Goal: Use online tool/utility: Utilize a website feature to perform a specific function

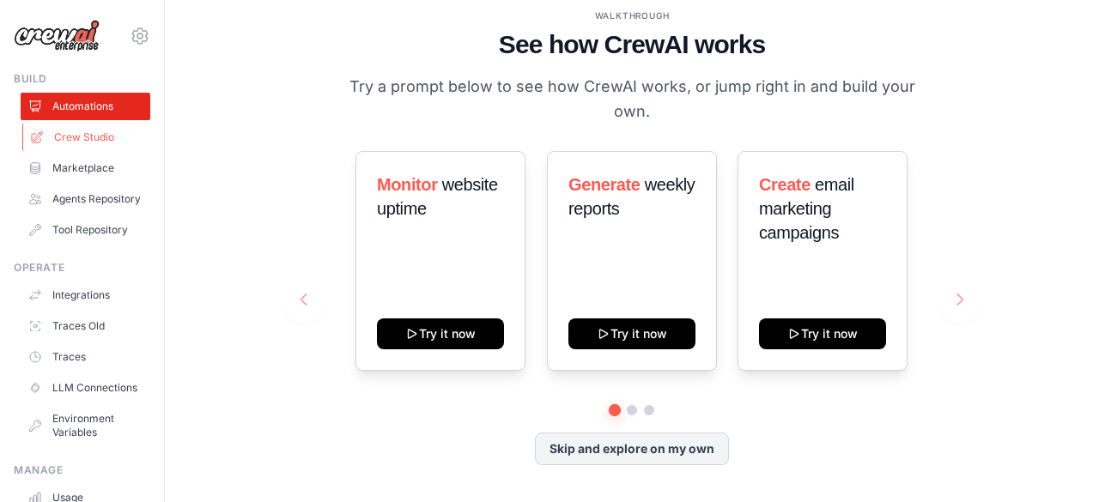
click at [86, 145] on link "Crew Studio" at bounding box center [87, 137] width 130 height 27
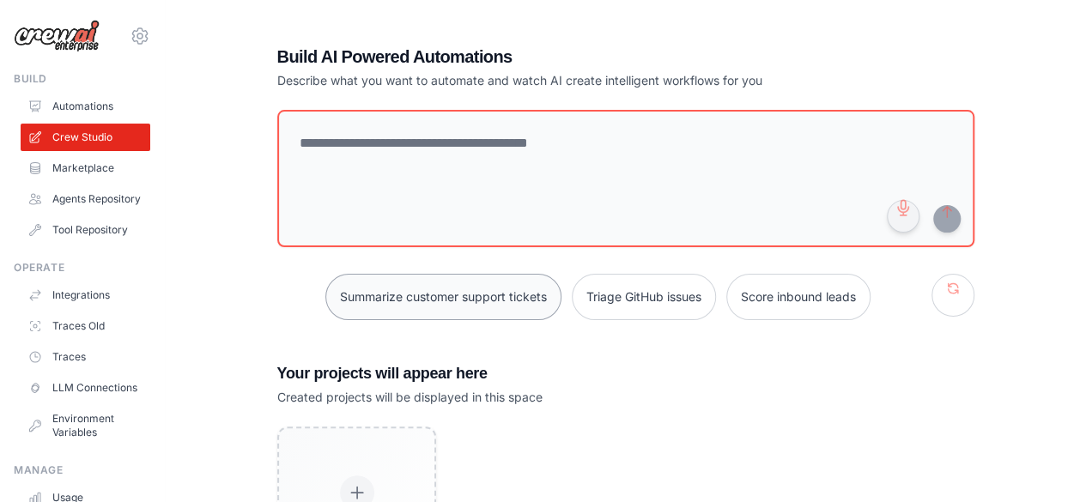
click at [407, 299] on button "Summarize customer support tickets" at bounding box center [443, 297] width 236 height 46
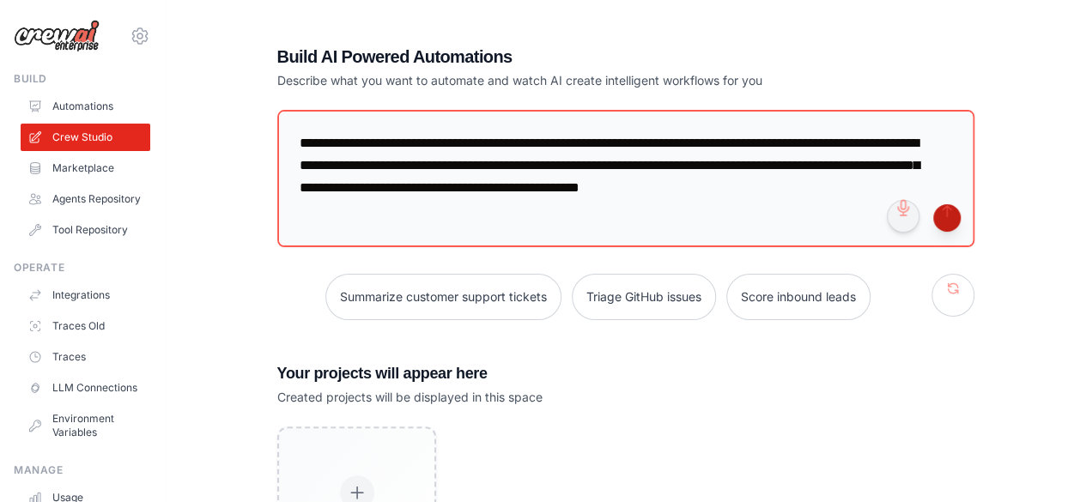
click at [945, 222] on button "submit" at bounding box center [946, 217] width 27 height 27
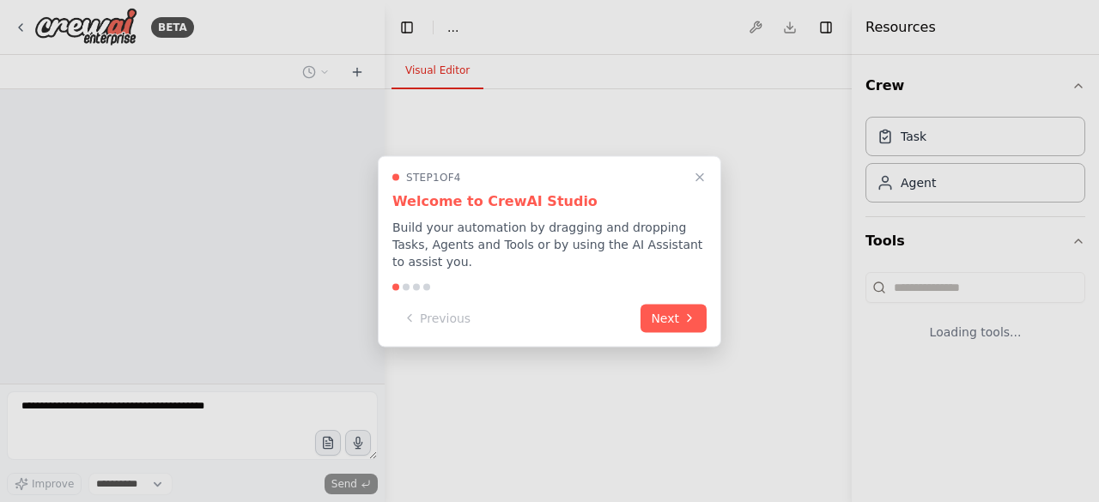
select select "****"
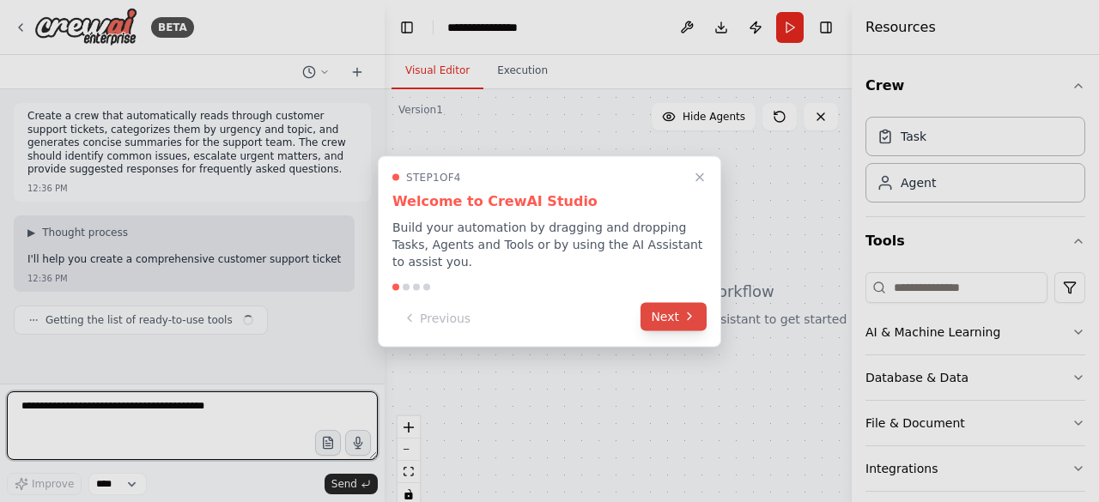
click at [695, 302] on button "Next" at bounding box center [673, 316] width 66 height 28
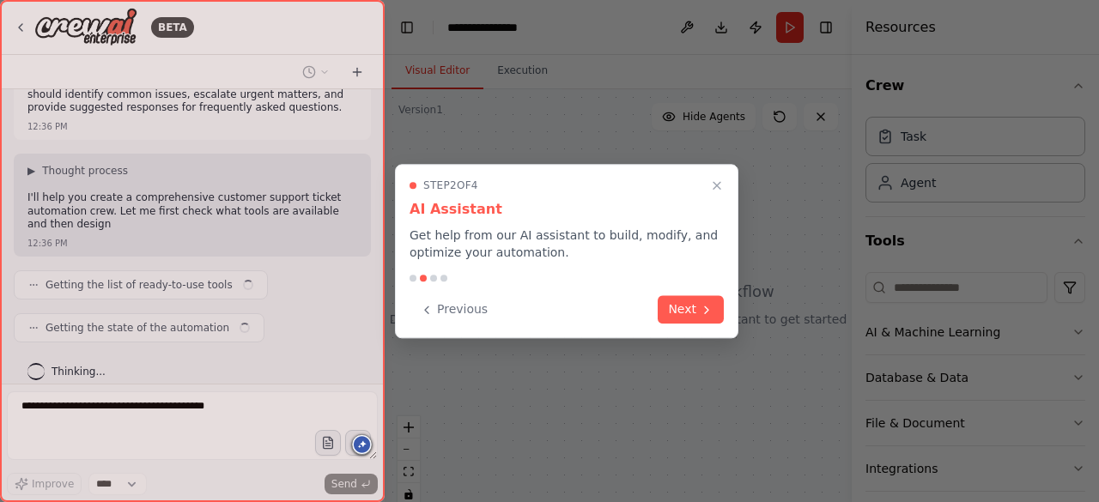
scroll to position [75, 0]
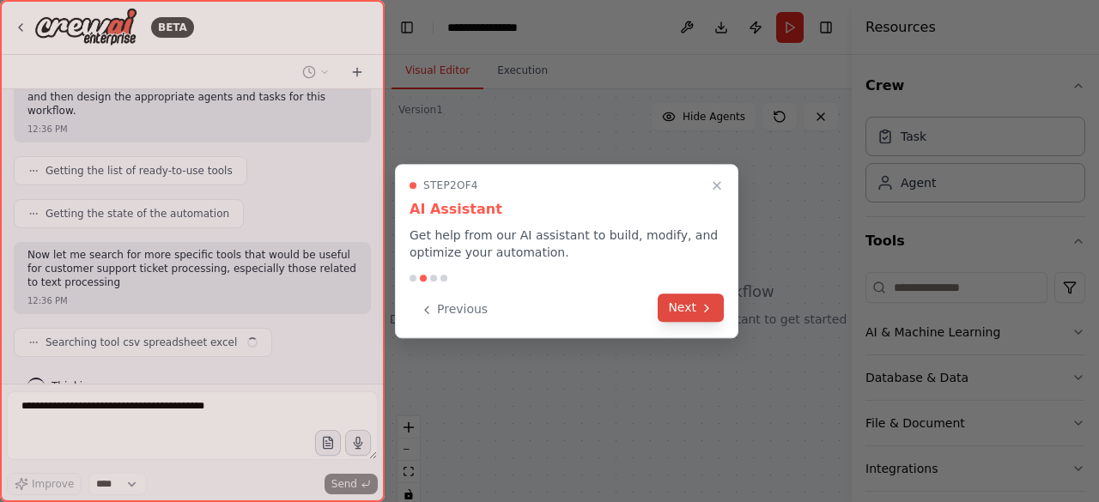
click at [700, 306] on icon at bounding box center [707, 308] width 14 height 14
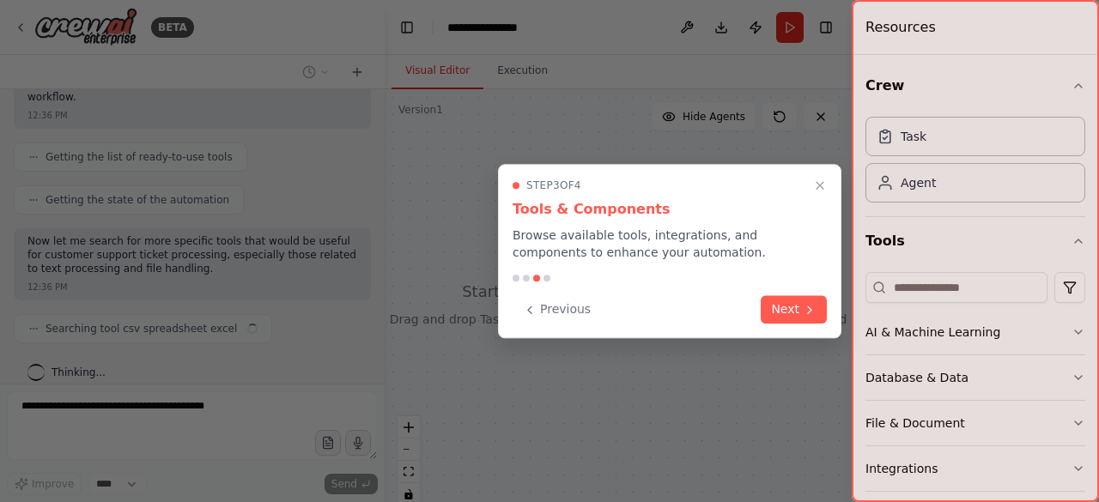
click at [700, 306] on div "Previous Next" at bounding box center [670, 309] width 314 height 28
click at [792, 320] on button "Next" at bounding box center [794, 308] width 66 height 28
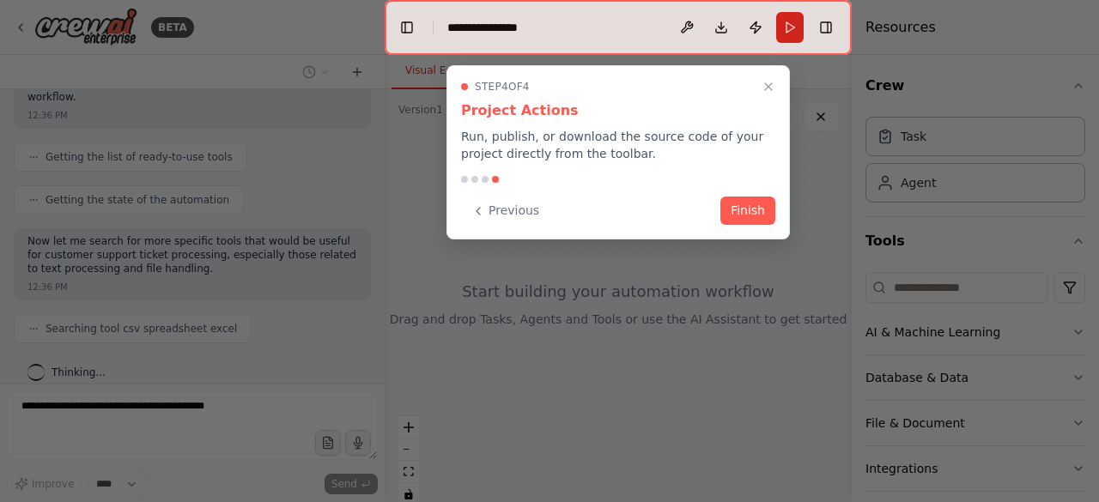
scroll to position [246, 0]
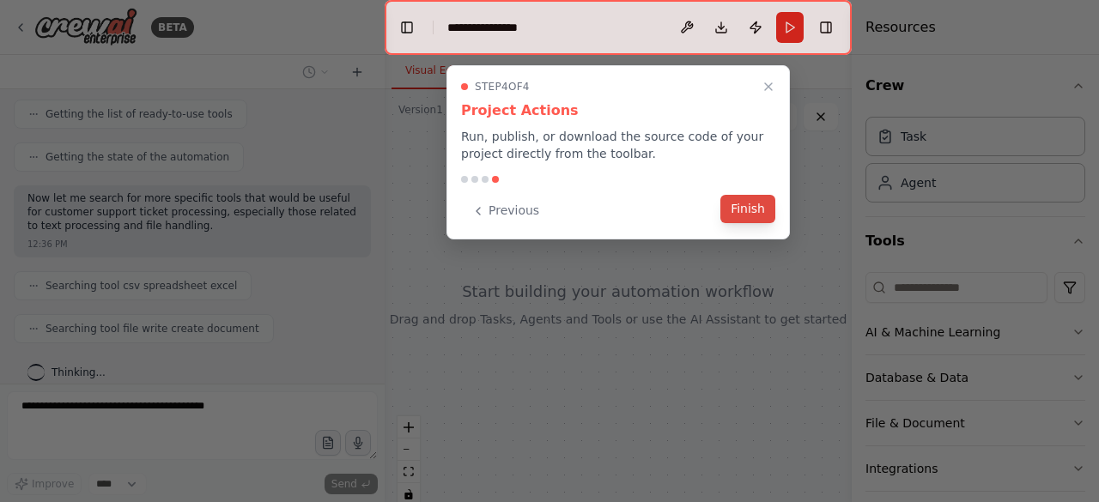
click at [759, 214] on button "Finish" at bounding box center [747, 209] width 55 height 28
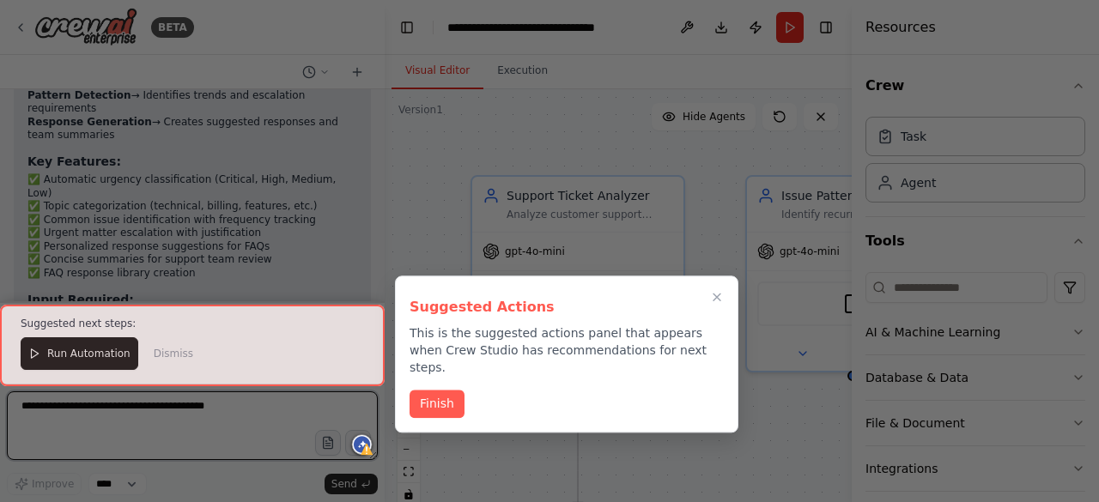
scroll to position [1938, 0]
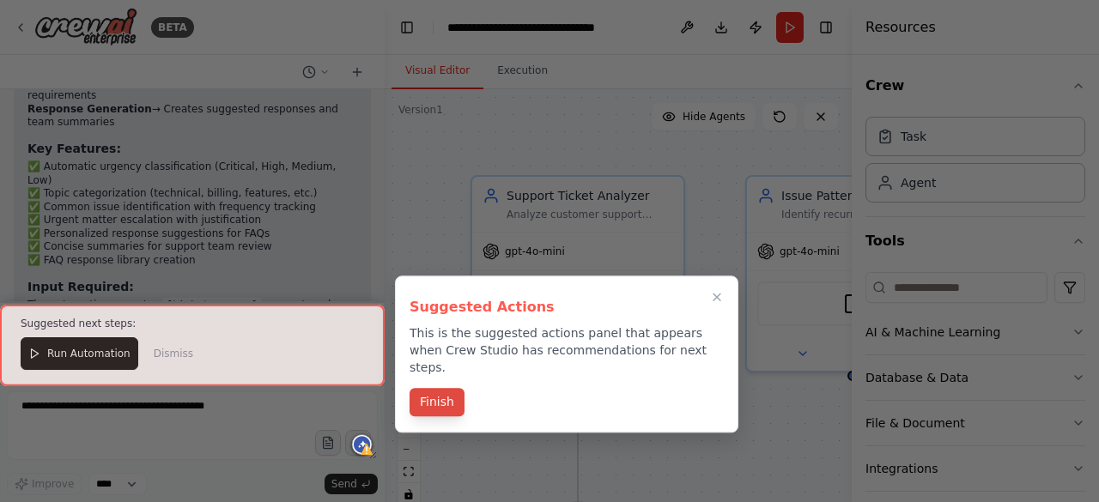
click at [449, 396] on button "Finish" at bounding box center [436, 402] width 55 height 28
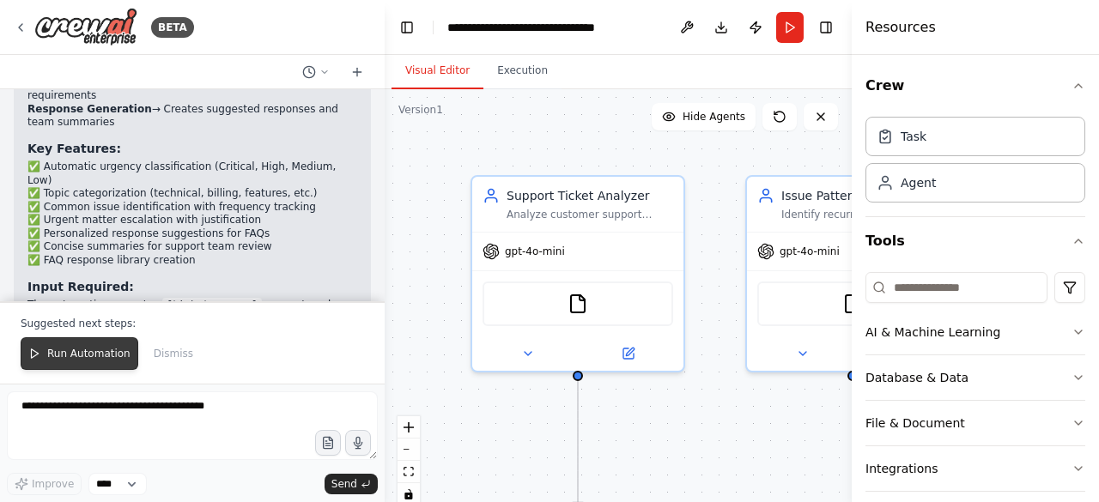
click at [39, 351] on icon at bounding box center [34, 354] width 12 height 12
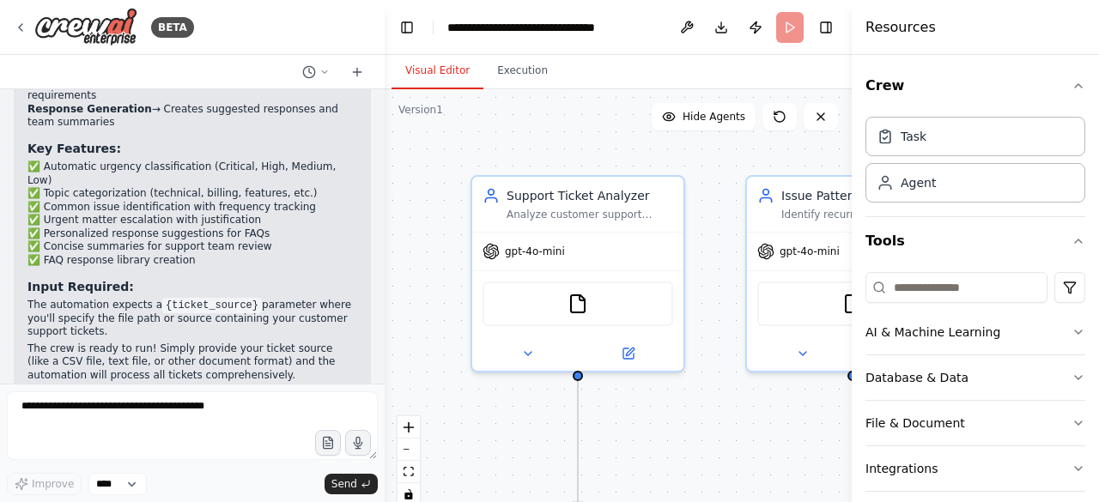
scroll to position [1856, 0]
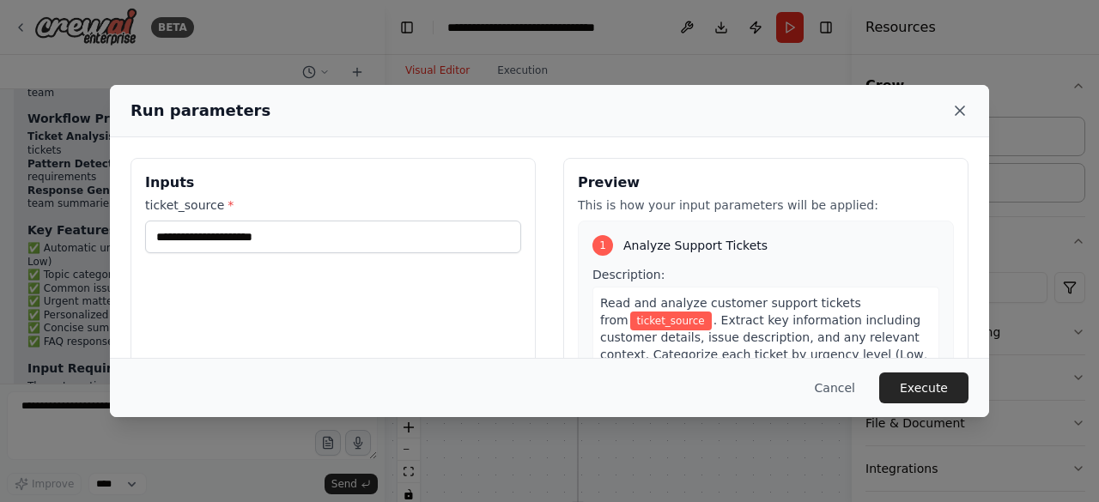
click at [955, 112] on icon at bounding box center [959, 110] width 17 height 17
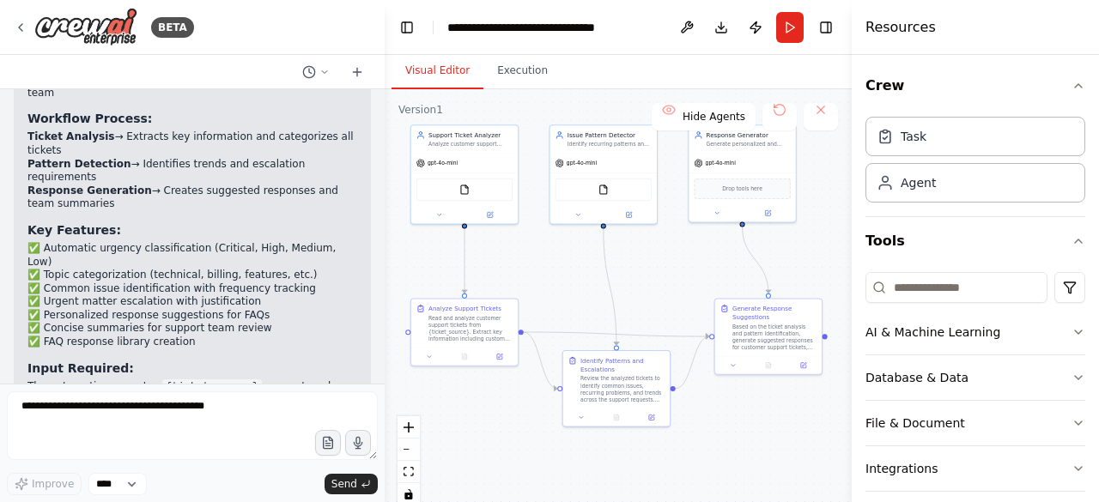
drag, startPoint x: 697, startPoint y: 364, endPoint x: 610, endPoint y: 265, distance: 131.4
click at [610, 265] on div ".deletable-edge-delete-btn { width: 20px; height: 20px; border: 0px solid #ffff…" at bounding box center [618, 303] width 467 height 429
